Goal: Task Accomplishment & Management: Manage account settings

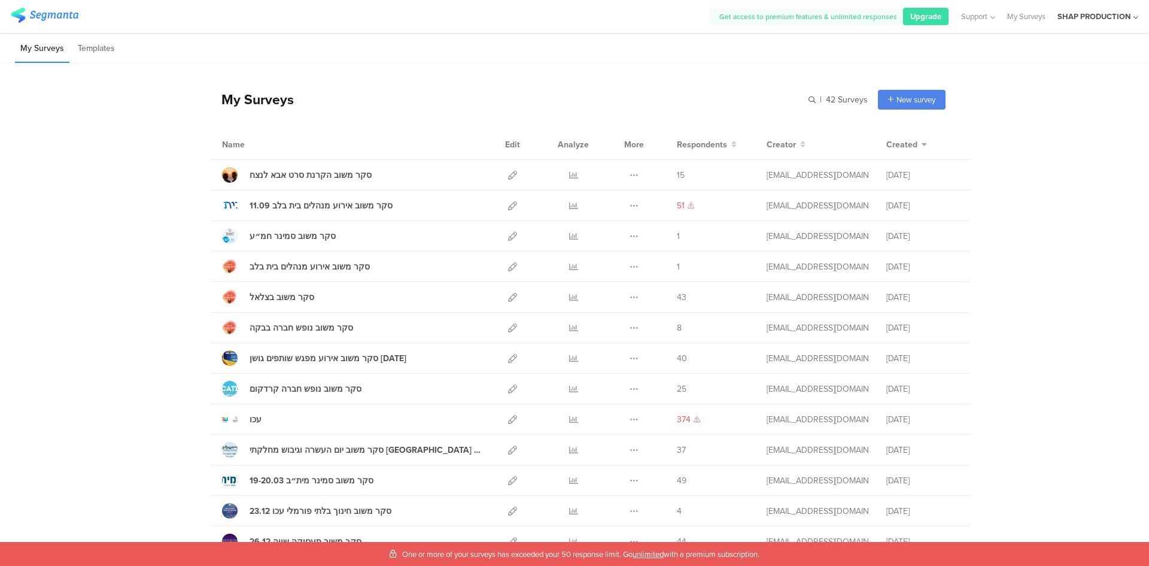
click at [1139, 14] on div "Get access to premium features & unlimited responses Upgrade Support Help Cente…" at bounding box center [574, 16] width 1149 height 33
click at [1137, 19] on icon at bounding box center [1136, 17] width 5 height 9
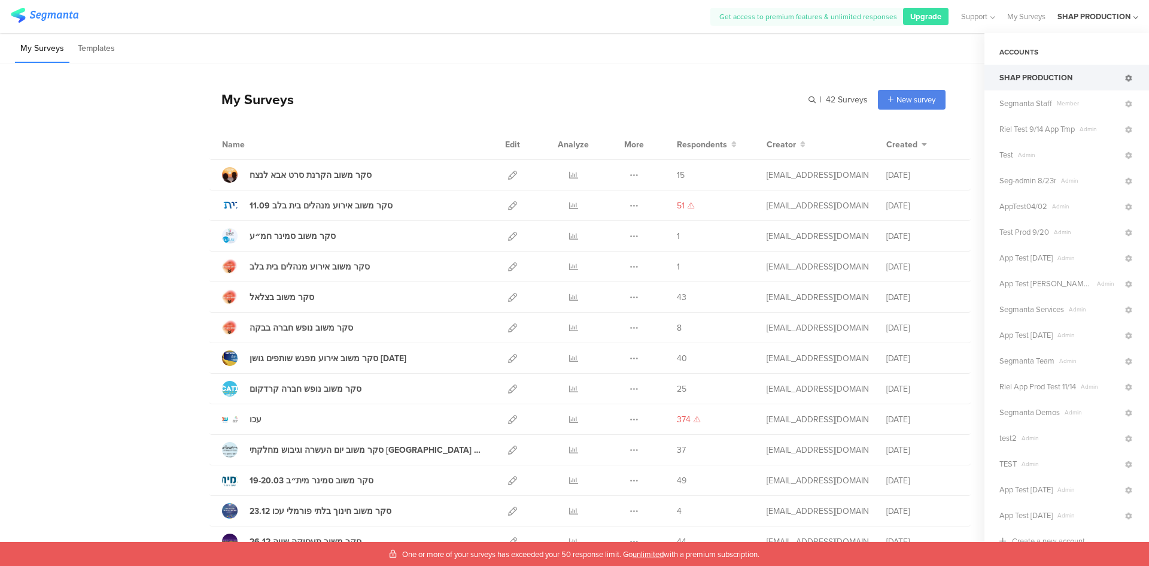
click at [1125, 76] on icon at bounding box center [1128, 78] width 7 height 7
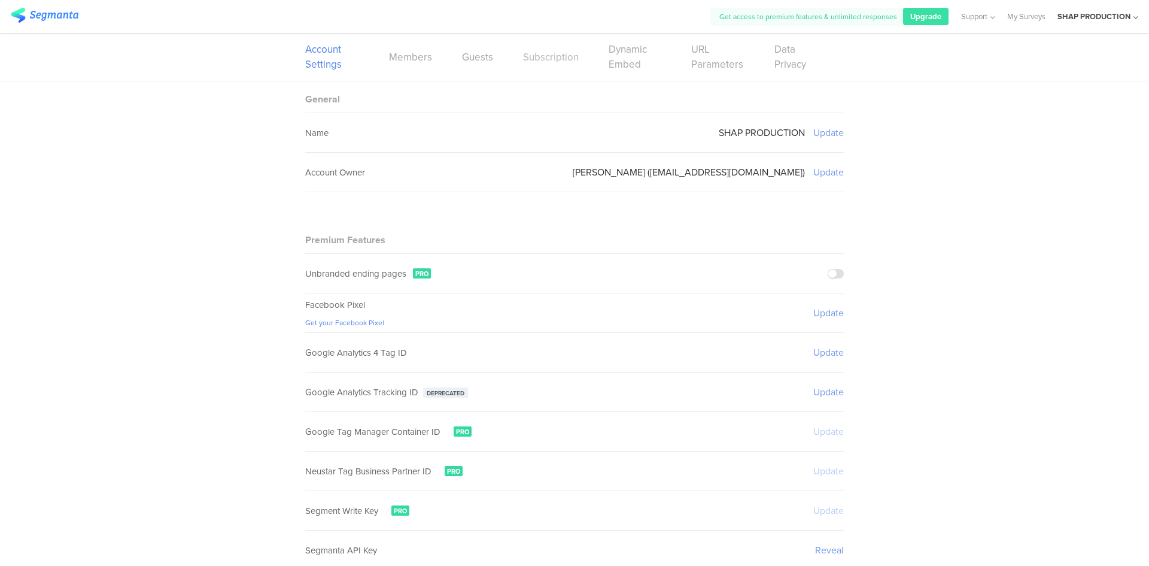
click at [551, 57] on link "Subscription" at bounding box center [551, 57] width 56 height 15
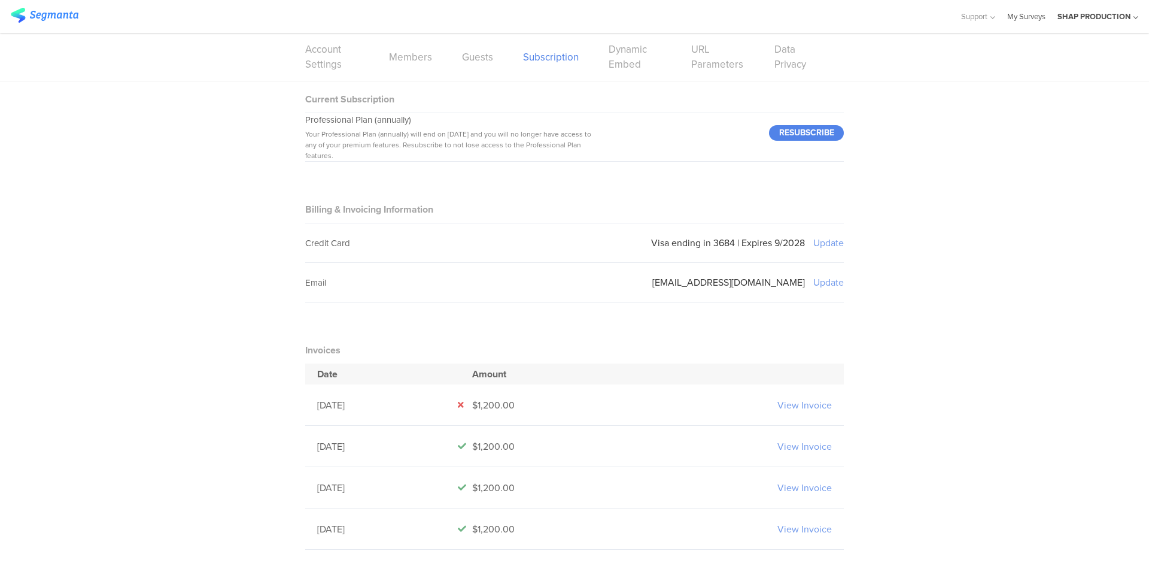
click at [1021, 19] on link "My Surveys" at bounding box center [1026, 16] width 38 height 33
